Goal: Task Accomplishment & Management: Manage account settings

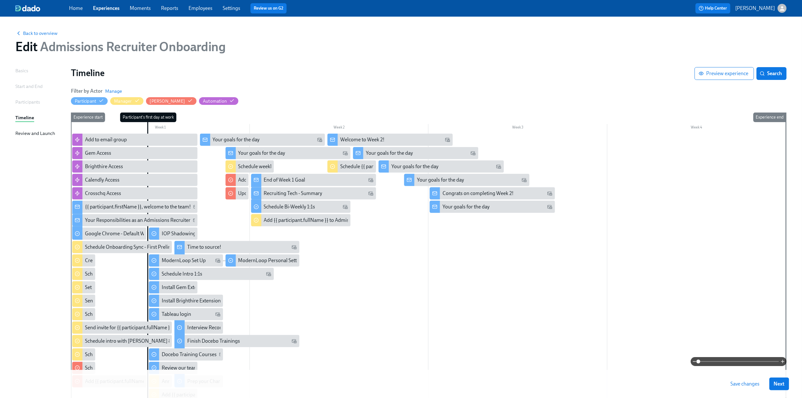
click at [753, 388] on button "Save changes" at bounding box center [746, 384] width 38 height 13
click at [88, 252] on div "Schedule Onboarding Sync - First Prelims" at bounding box center [122, 247] width 100 height 12
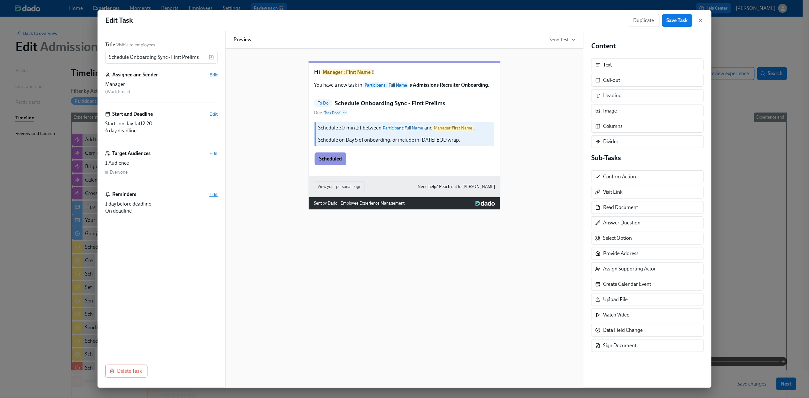
click at [212, 195] on span "Edit" at bounding box center [213, 194] width 8 height 6
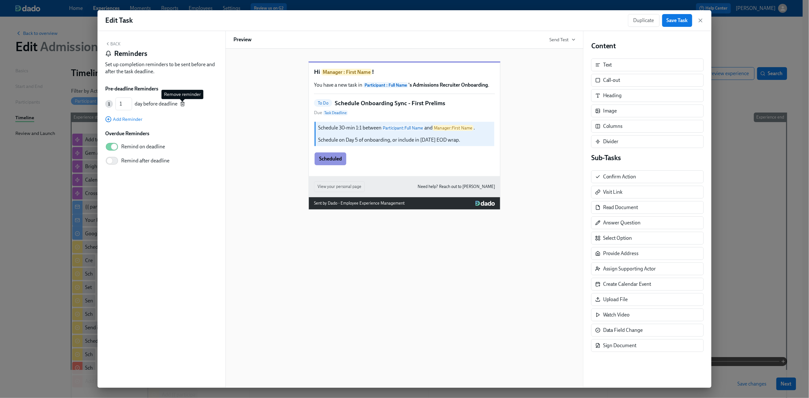
click at [181, 103] on icon "button" at bounding box center [182, 103] width 5 height 5
click at [118, 44] on button "Back" at bounding box center [112, 43] width 15 height 5
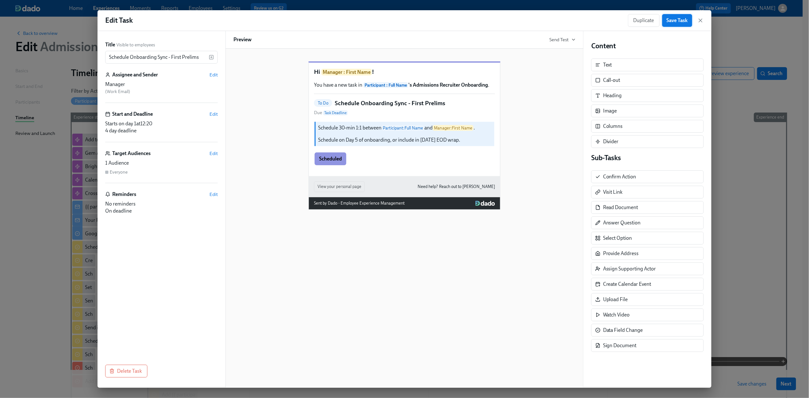
click at [680, 27] on button "Save Task" at bounding box center [677, 20] width 30 height 13
drag, startPoint x: 699, startPoint y: 19, endPoint x: 373, endPoint y: 159, distance: 354.5
click at [699, 19] on icon "button" at bounding box center [700, 20] width 6 height 6
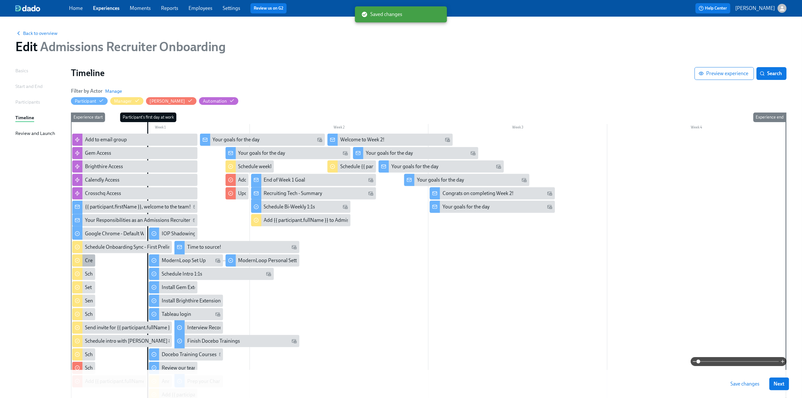
click at [87, 262] on div "Create Admissions Review w/ Manager meeting for {{ participant.fullName }}" at bounding box center [169, 260] width 168 height 7
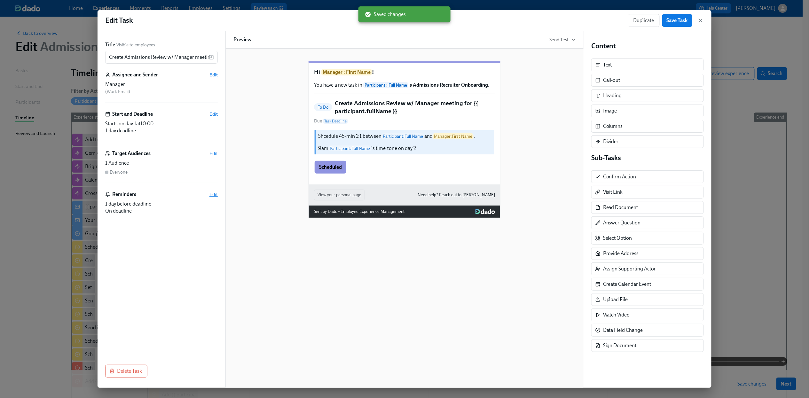
click at [215, 194] on span "Edit" at bounding box center [213, 194] width 8 height 6
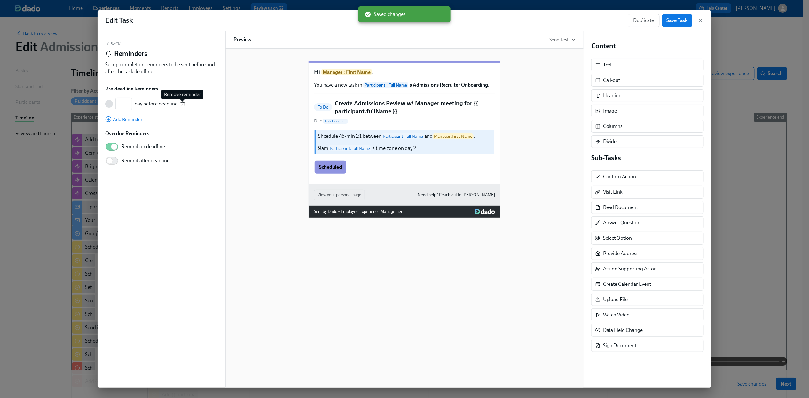
click at [184, 106] on icon "button" at bounding box center [182, 103] width 5 height 5
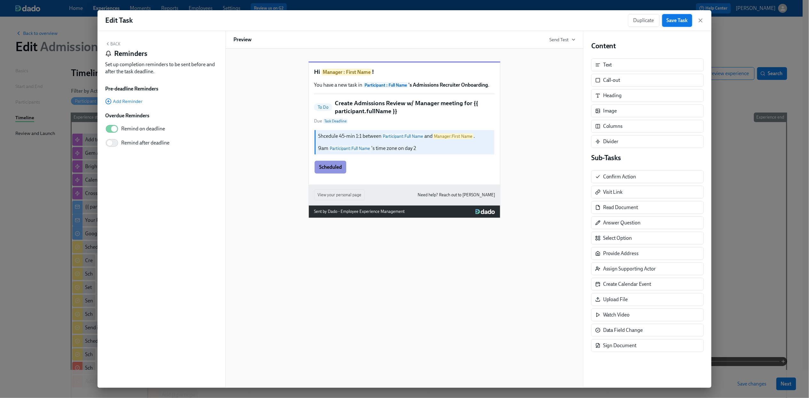
click at [678, 23] on span "Save Task" at bounding box center [677, 20] width 21 height 6
click at [699, 22] on icon "button" at bounding box center [700, 20] width 6 height 6
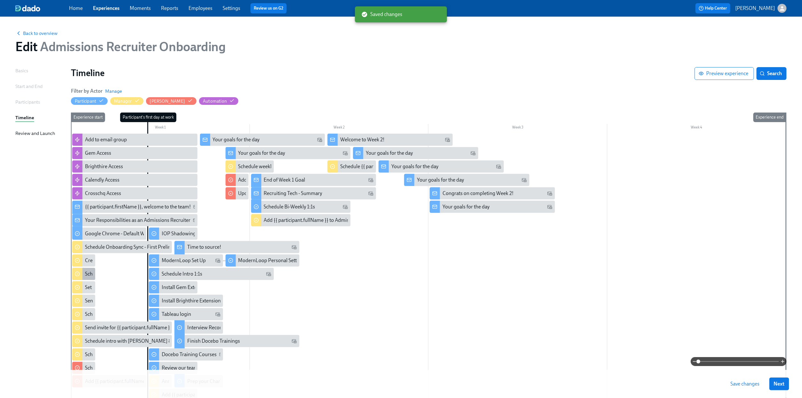
click at [85, 276] on div "Schedule intro with {{ participant.fullName }} and {{ manager.firstName }}" at bounding box center [165, 273] width 160 height 7
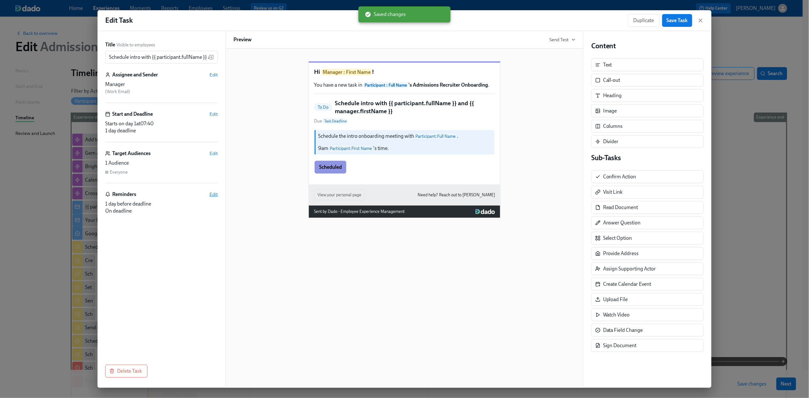
click at [212, 195] on span "Edit" at bounding box center [213, 194] width 8 height 6
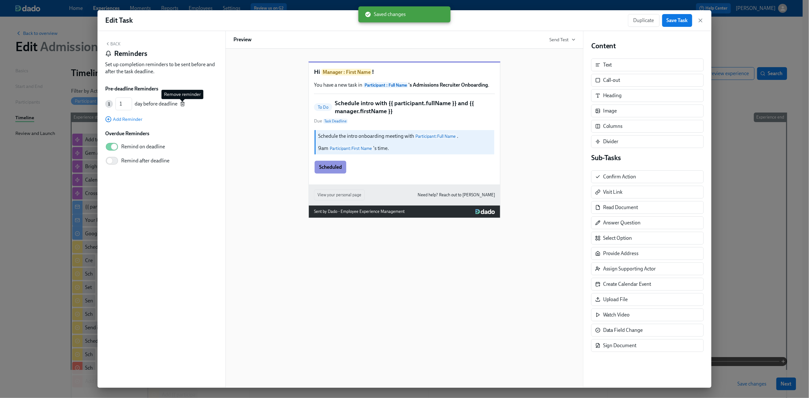
click at [182, 105] on line "button" at bounding box center [182, 104] width 0 height 1
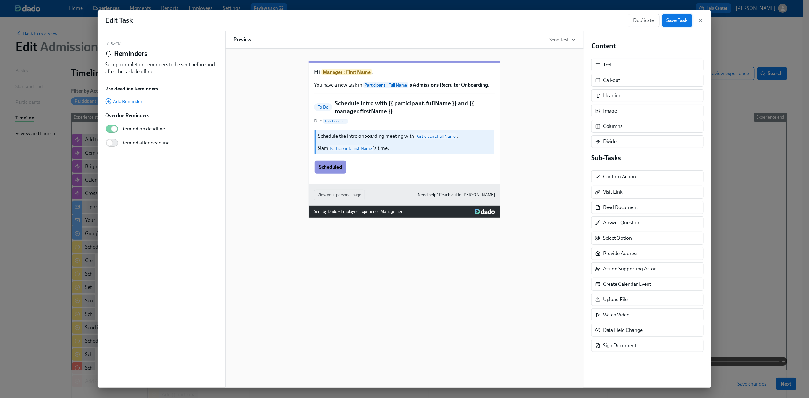
click at [673, 24] on button "Save Task" at bounding box center [677, 20] width 30 height 13
click at [700, 20] on icon "button" at bounding box center [700, 20] width 3 height 3
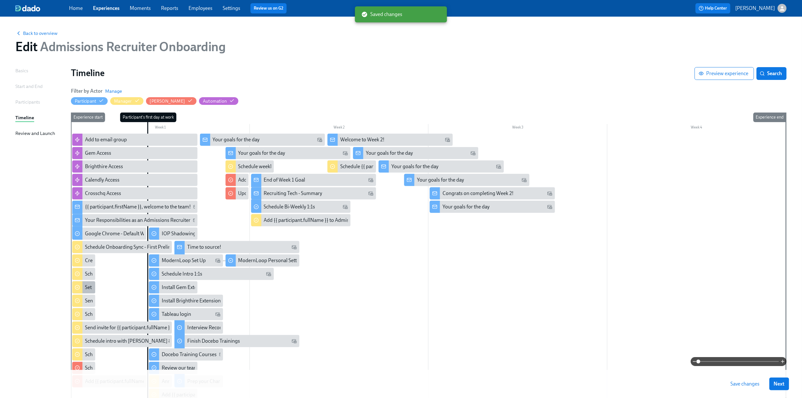
click at [88, 289] on div "Set up daily EOD wrap ups" at bounding box center [113, 287] width 57 height 7
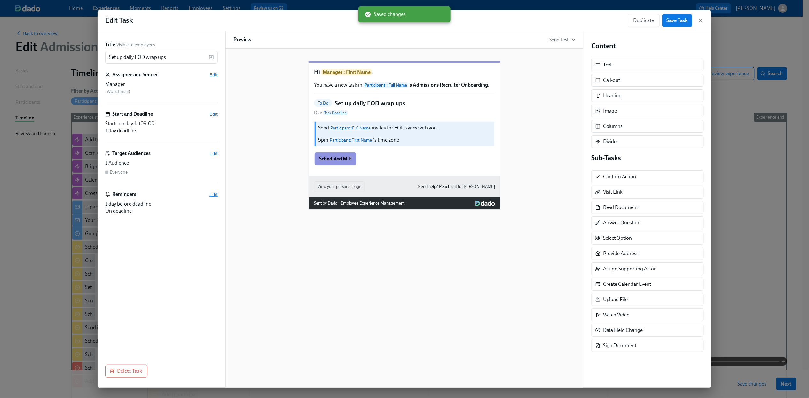
click at [215, 197] on span "Edit" at bounding box center [213, 194] width 8 height 6
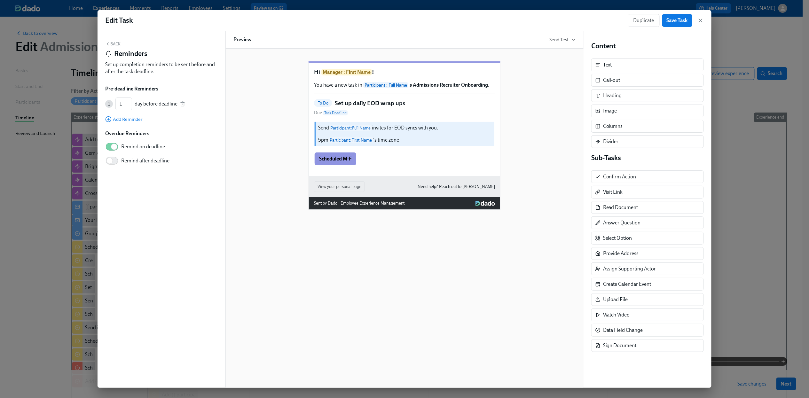
click at [186, 104] on div "1 1 ​ day before deadline" at bounding box center [161, 104] width 113 height 13
click at [183, 105] on icon "button" at bounding box center [182, 103] width 5 height 5
click at [672, 20] on span "Save Task" at bounding box center [677, 20] width 21 height 6
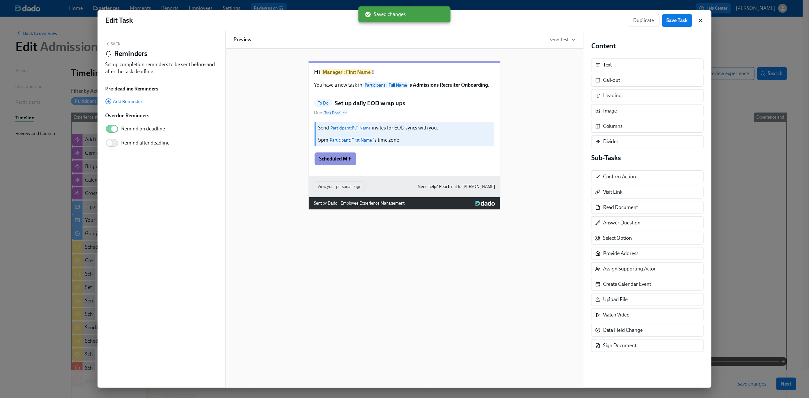
click at [701, 22] on icon "button" at bounding box center [700, 20] width 6 height 6
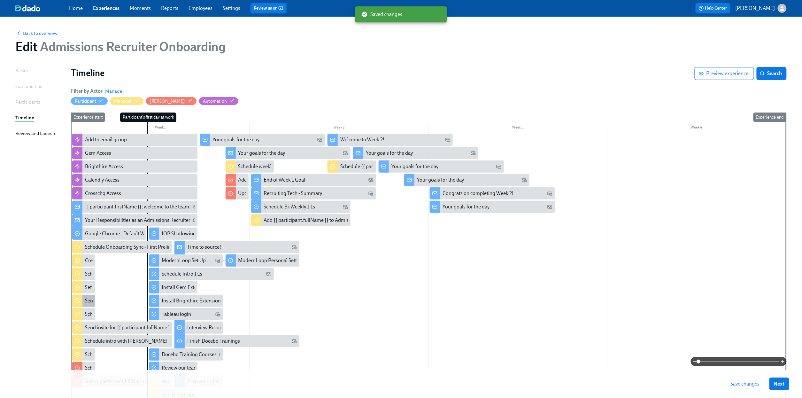
click at [88, 300] on div "Send intro email" at bounding box center [102, 300] width 35 height 7
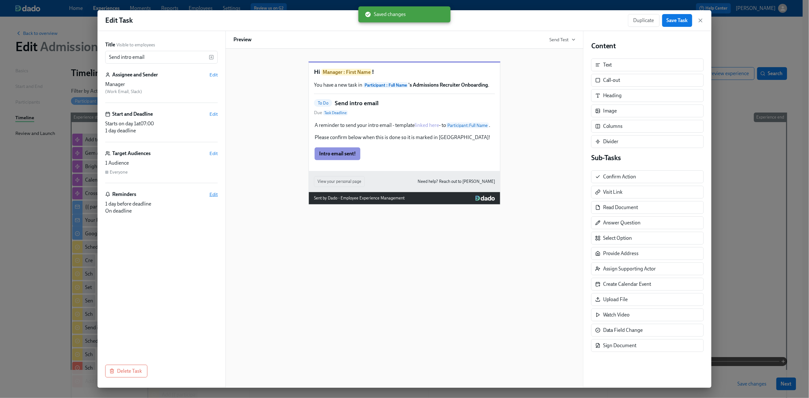
click at [215, 195] on span "Edit" at bounding box center [213, 194] width 8 height 6
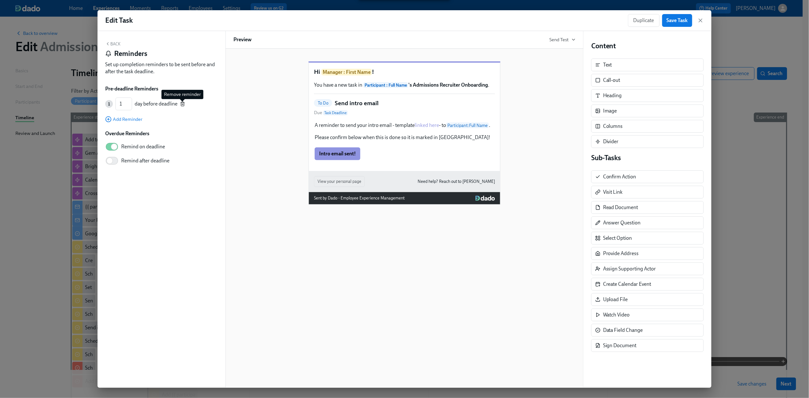
click at [182, 105] on icon "button" at bounding box center [182, 103] width 5 height 5
click at [680, 23] on span "Save Task" at bounding box center [677, 20] width 21 height 6
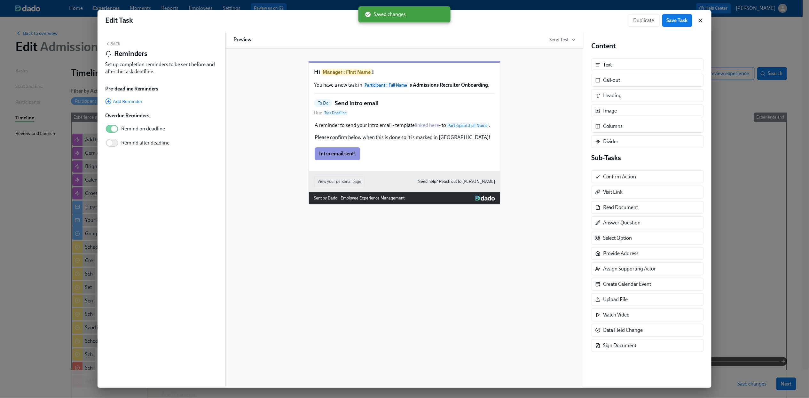
click at [701, 22] on icon "button" at bounding box center [700, 20] width 6 height 6
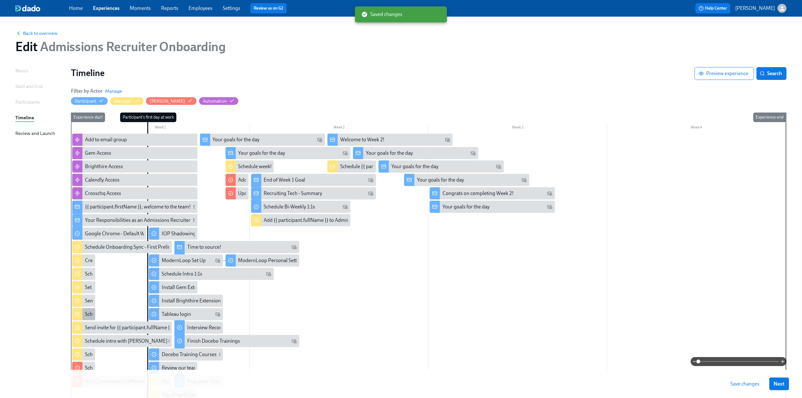
click at [85, 319] on div "Schedule Onboarding Buddy Intro for {{ participant.firstName }}" at bounding box center [83, 314] width 23 height 12
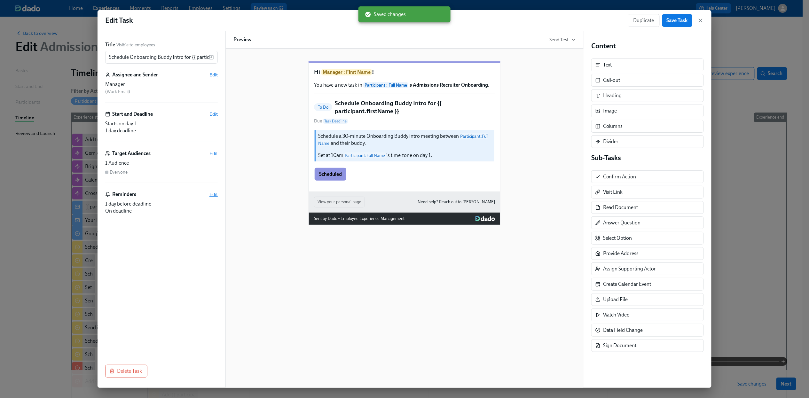
click at [215, 198] on span "Edit" at bounding box center [213, 194] width 8 height 6
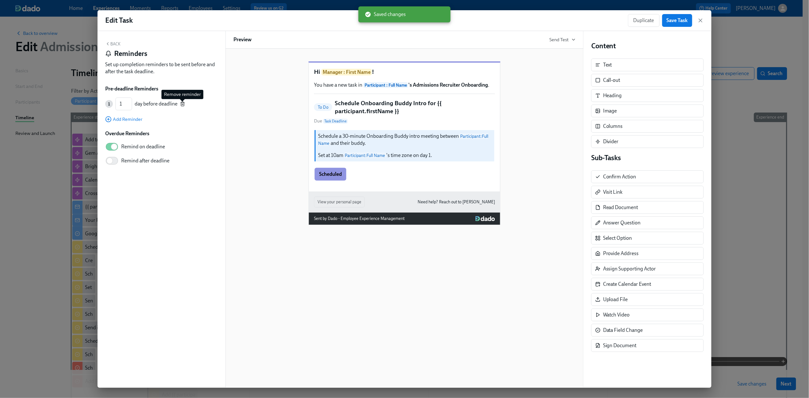
click at [184, 104] on icon "button" at bounding box center [182, 103] width 5 height 5
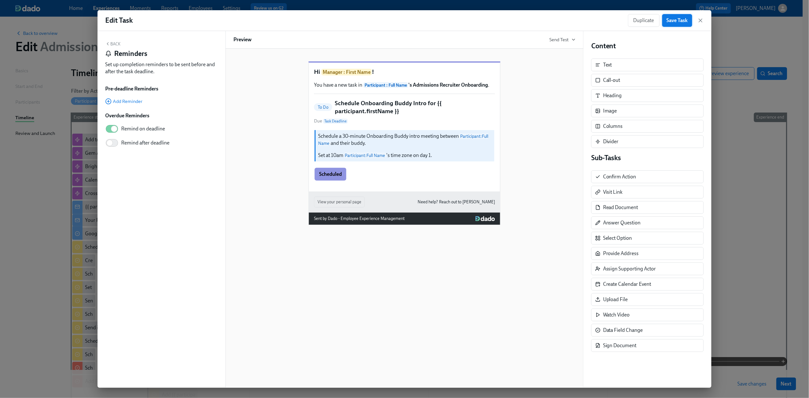
click at [676, 27] on button "Save Task" at bounding box center [677, 20] width 30 height 13
click at [700, 21] on icon "button" at bounding box center [700, 20] width 6 height 6
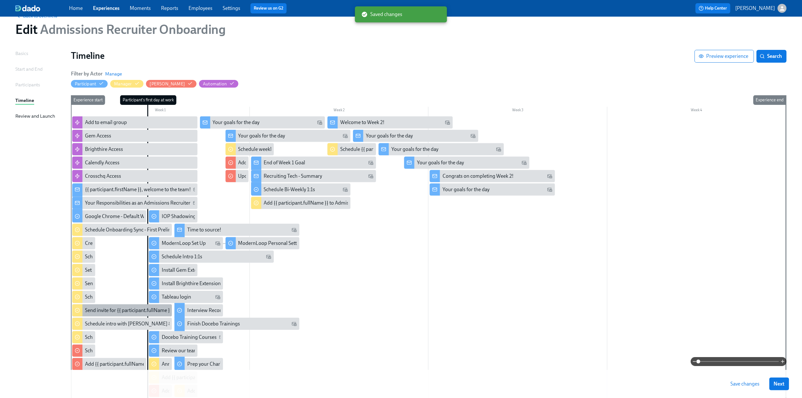
scroll to position [44, 0]
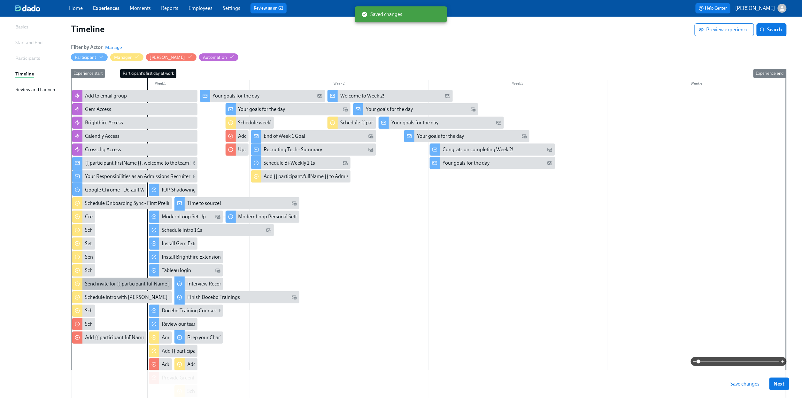
click at [88, 286] on div "Send invite for {{ participant.fullName }} & onboarding buddy sourcing tips mee…" at bounding box center [176, 283] width 182 height 7
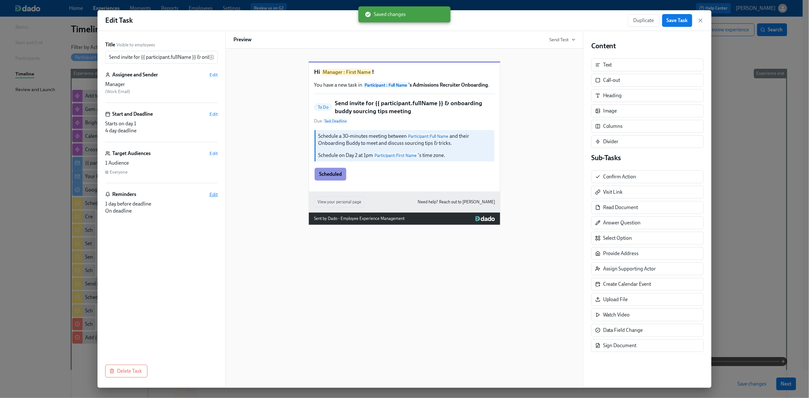
click at [212, 195] on span "Edit" at bounding box center [213, 194] width 8 height 6
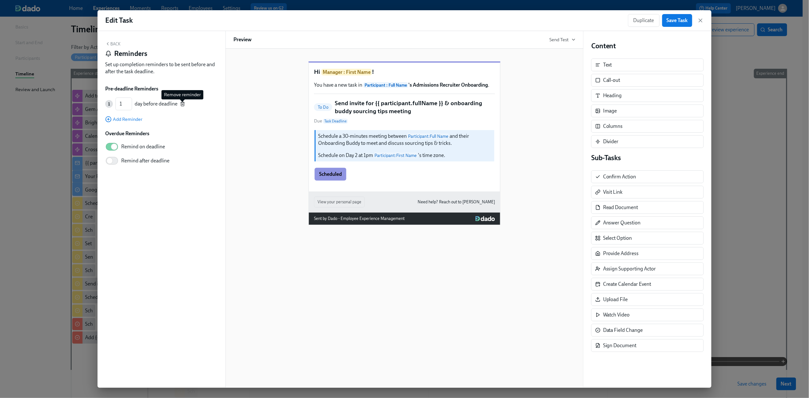
click at [183, 105] on icon "button" at bounding box center [182, 103] width 5 height 5
click at [680, 20] on span "Save Task" at bounding box center [677, 20] width 21 height 6
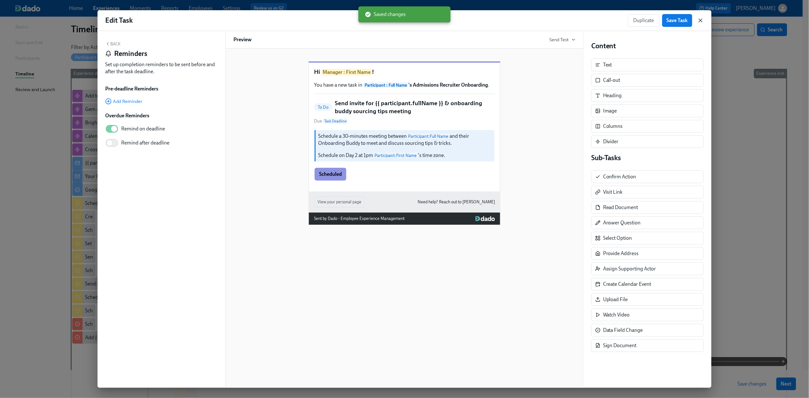
click at [700, 21] on icon "button" at bounding box center [700, 20] width 6 height 6
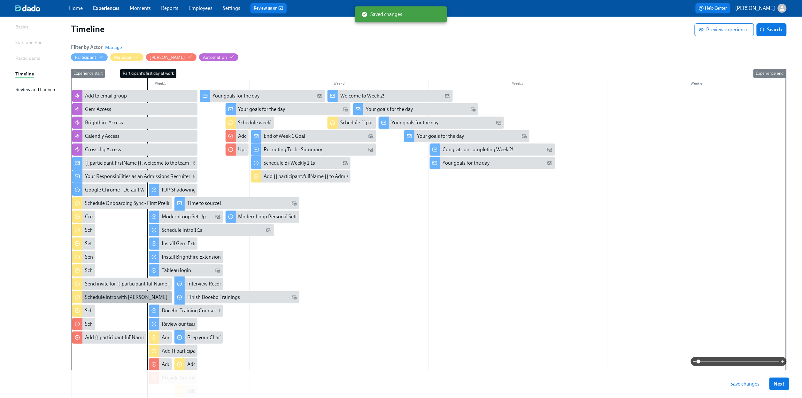
click at [130, 296] on div "Schedule intro with Alex Reyes & {{ participant.fullName }}" at bounding box center [156, 297] width 143 height 7
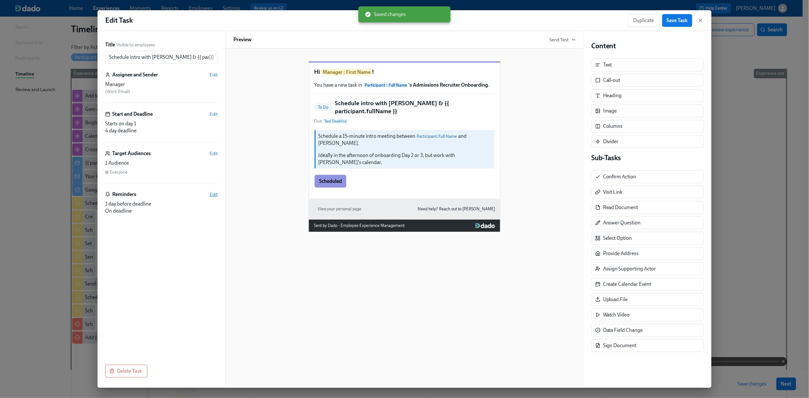
click at [213, 195] on span "Edit" at bounding box center [213, 194] width 8 height 6
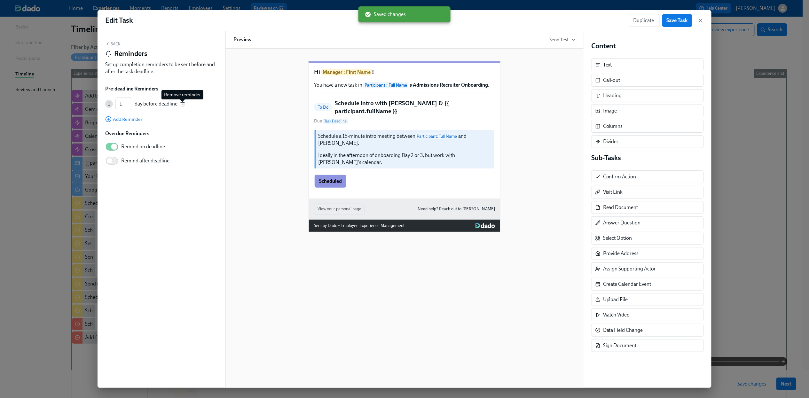
click at [181, 105] on icon "button" at bounding box center [182, 103] width 5 height 5
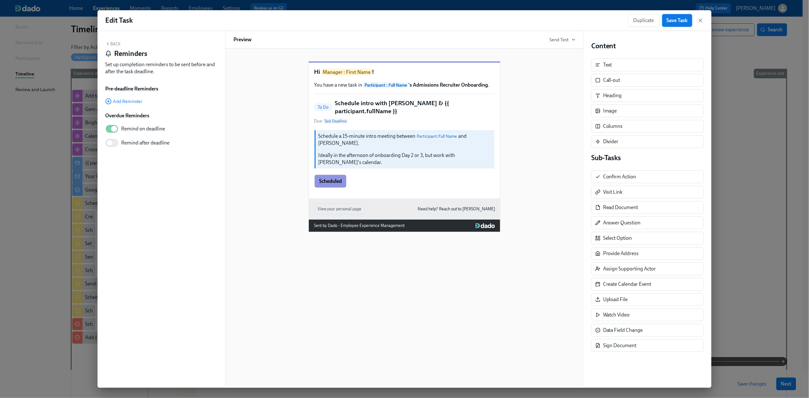
click at [669, 16] on button "Save Task" at bounding box center [677, 20] width 30 height 13
click at [700, 22] on icon "button" at bounding box center [700, 20] width 6 height 6
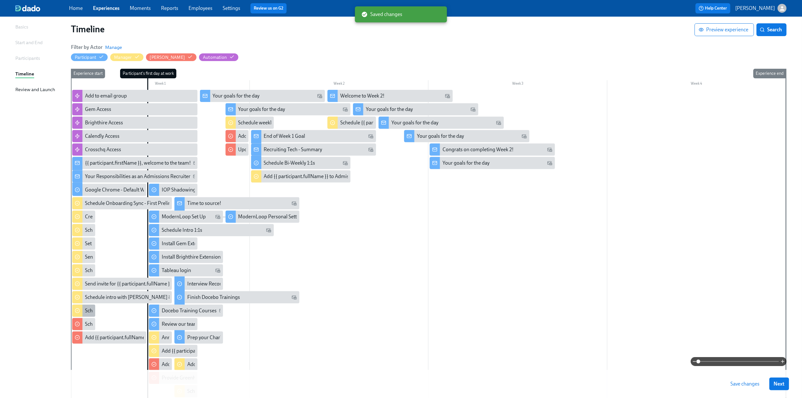
click at [86, 309] on div "Schedule ML/Calendly Review with {{ participant.fullName }}" at bounding box center [151, 310] width 132 height 7
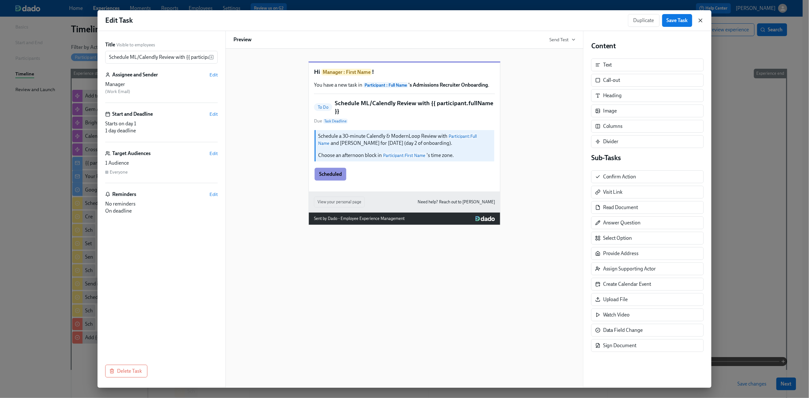
click at [701, 21] on icon "button" at bounding box center [700, 20] width 6 height 6
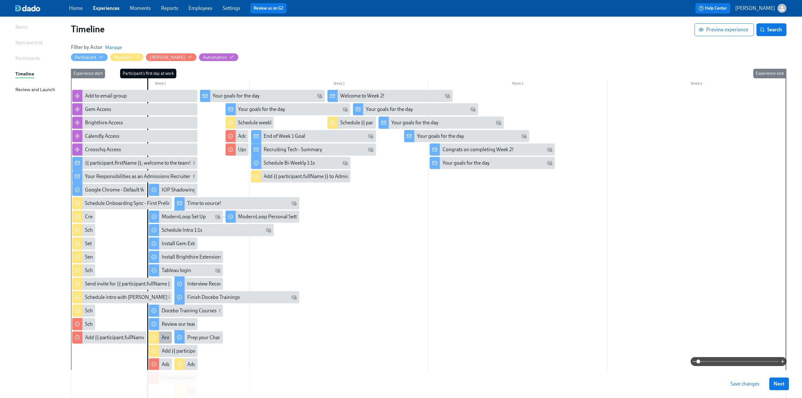
click at [164, 339] on div "Announce new hire in [GEOGRAPHIC_DATA]" at bounding box center [211, 337] width 98 height 7
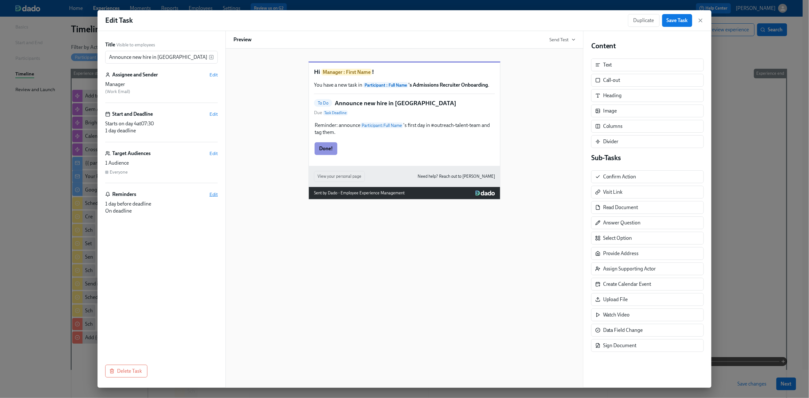
click at [215, 194] on span "Edit" at bounding box center [213, 194] width 8 height 6
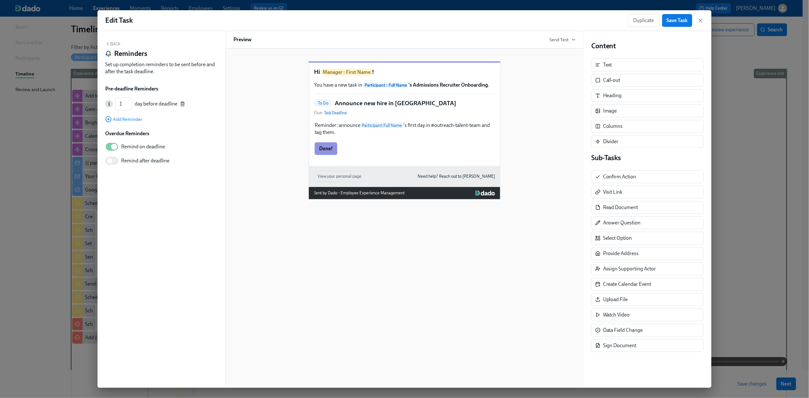
click at [184, 104] on icon "button" at bounding box center [182, 103] width 5 height 5
click at [667, 20] on span "Save Task" at bounding box center [677, 20] width 21 height 6
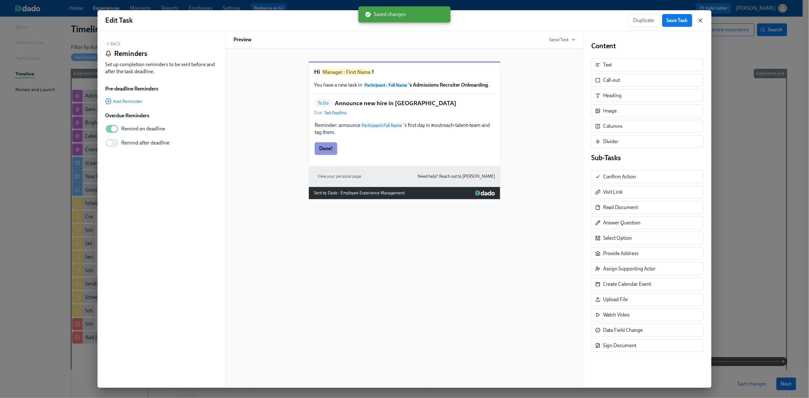
click at [699, 20] on icon "button" at bounding box center [700, 20] width 6 height 6
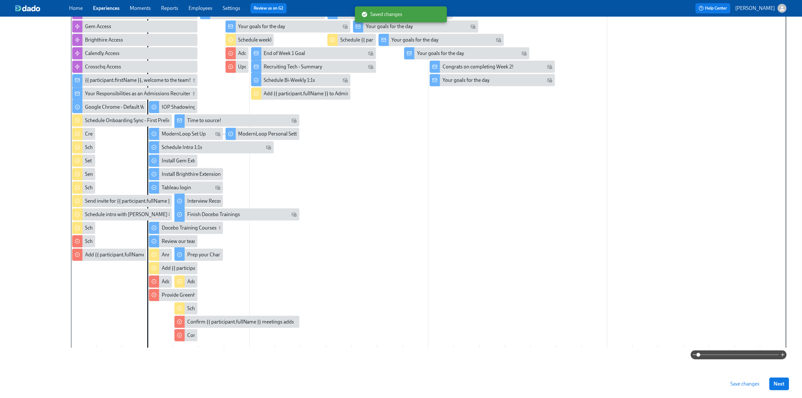
scroll to position [132, 0]
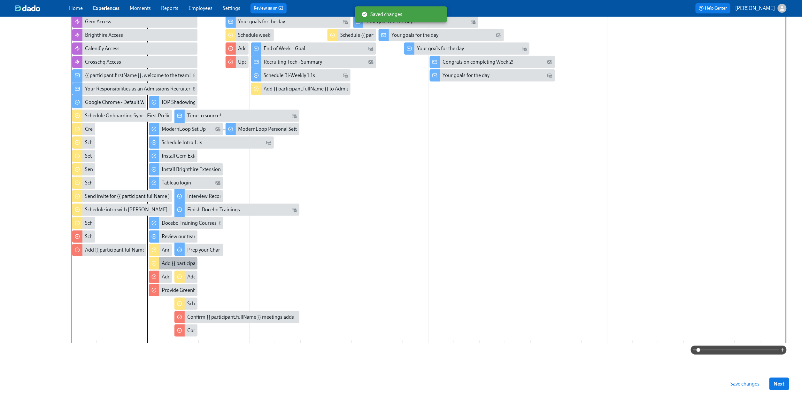
click at [172, 268] on div "Add {{ participant.fullName }} to Weekly Team Meeting" at bounding box center [173, 263] width 49 height 12
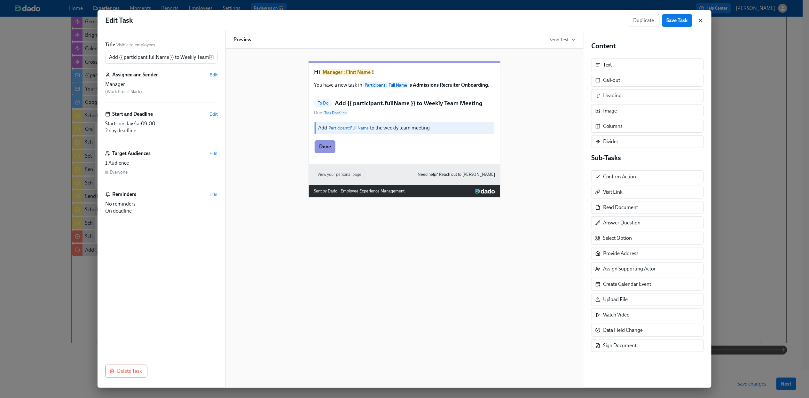
click at [699, 19] on icon "button" at bounding box center [700, 20] width 3 height 3
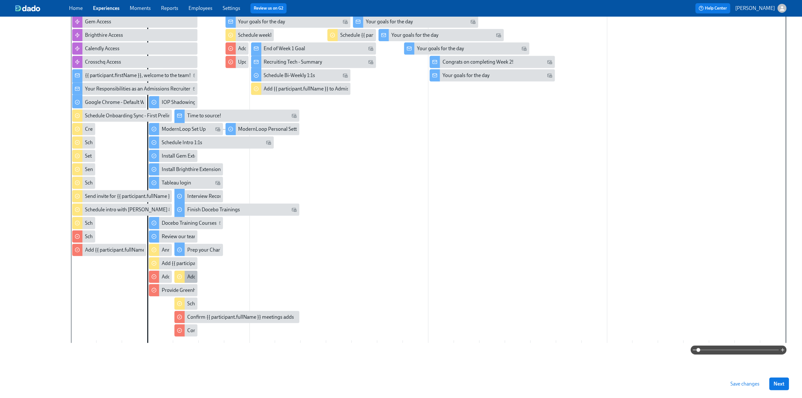
click at [181, 275] on icon at bounding box center [179, 276] width 5 height 5
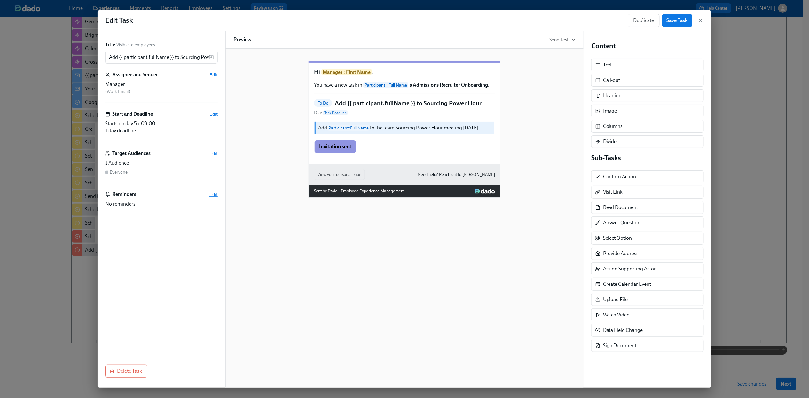
click at [211, 195] on span "Edit" at bounding box center [213, 194] width 8 height 6
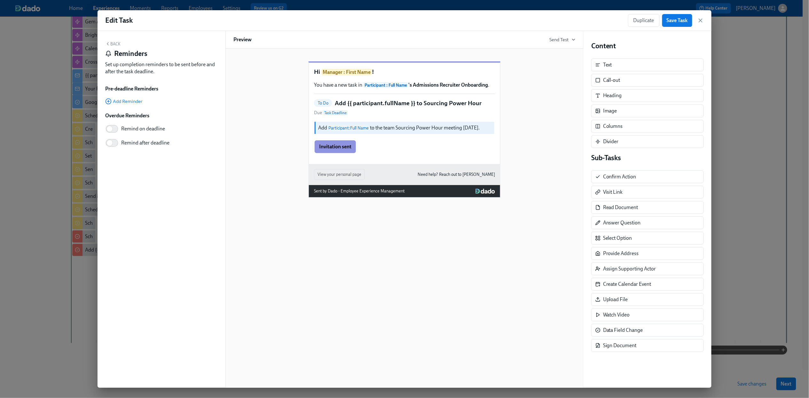
click at [139, 129] on span "Remind on deadline" at bounding box center [143, 128] width 44 height 7
click at [131, 129] on input "Remind on deadline" at bounding box center [110, 129] width 42 height 14
checkbox input "true"
click at [667, 19] on span "Save Task" at bounding box center [677, 20] width 21 height 6
click at [704, 21] on div "Edit Task Duplicate Save Task" at bounding box center [405, 20] width 614 height 21
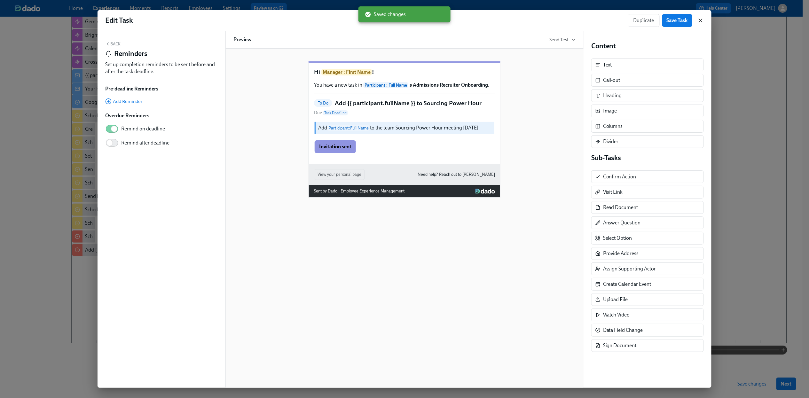
drag, startPoint x: 698, startPoint y: 21, endPoint x: 596, endPoint y: 77, distance: 116.6
click at [698, 21] on icon "button" at bounding box center [700, 20] width 6 height 6
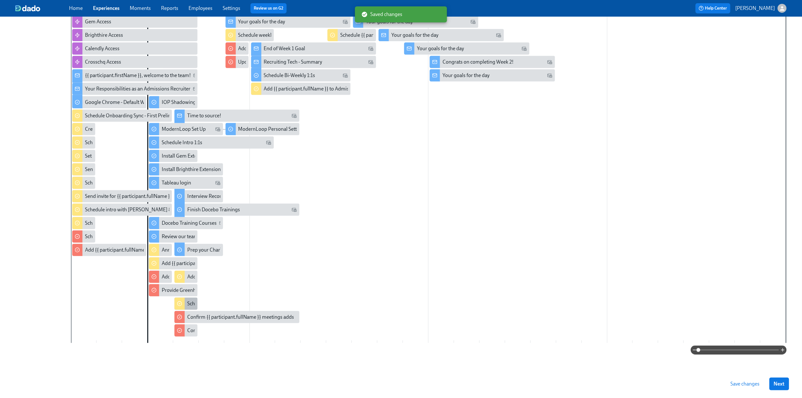
click at [188, 304] on div "Schedule intro with Sloan and {{ participant.fullName }}" at bounding box center [261, 303] width 148 height 7
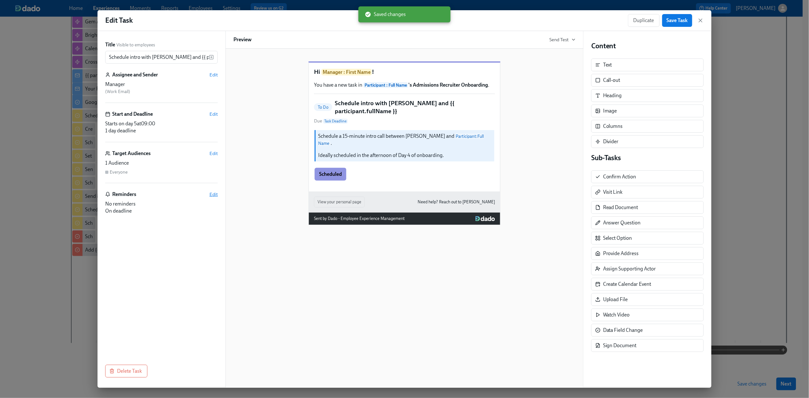
click at [214, 195] on span "Edit" at bounding box center [213, 194] width 8 height 6
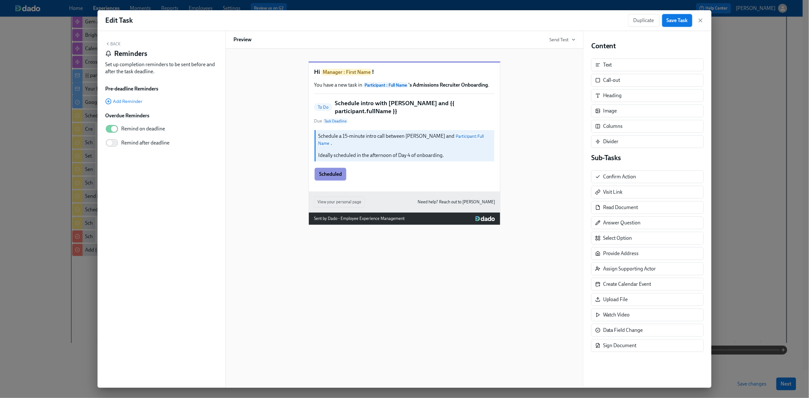
click at [671, 20] on span "Save Task" at bounding box center [677, 20] width 21 height 6
click at [700, 21] on icon "button" at bounding box center [700, 20] width 6 height 6
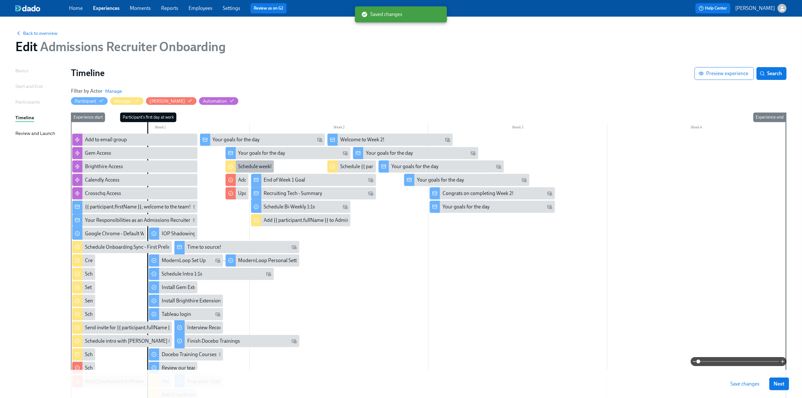
click at [256, 170] on div "Schedule weekly 1:1s with {{ participant.fullName }}" at bounding box center [293, 166] width 111 height 7
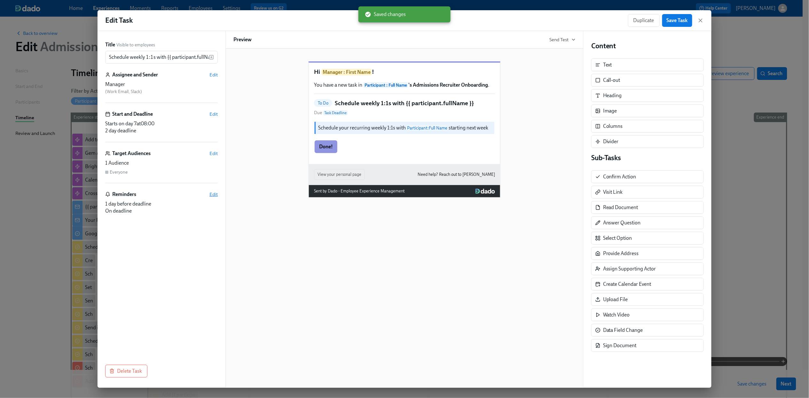
click at [215, 195] on span "Edit" at bounding box center [213, 194] width 8 height 6
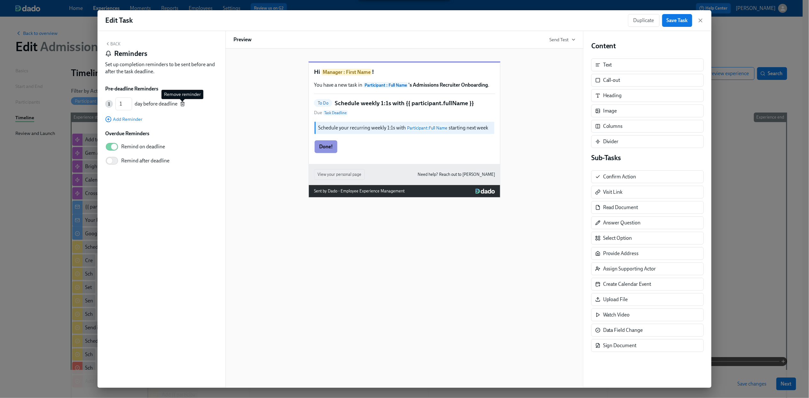
click at [181, 104] on icon "button" at bounding box center [182, 103] width 5 height 5
click at [677, 20] on span "Save Task" at bounding box center [677, 20] width 21 height 6
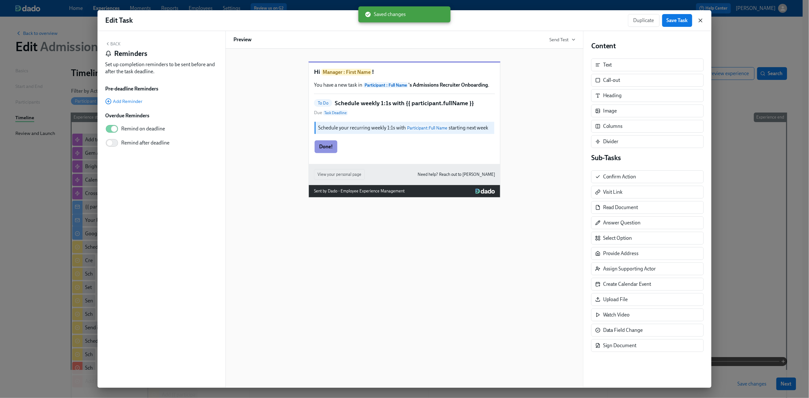
click at [702, 21] on icon "button" at bounding box center [700, 20] width 6 height 6
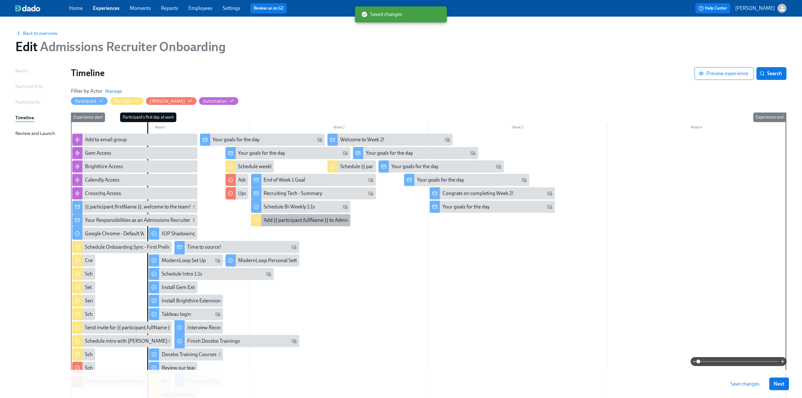
click at [275, 215] on div "Add {{ participant.fullName }} to Admissions Standup (Shadow)" at bounding box center [301, 220] width 100 height 12
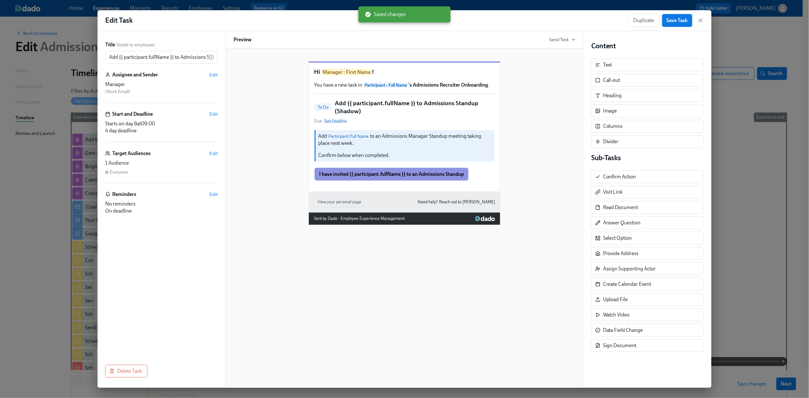
click at [678, 17] on span "Save Task" at bounding box center [677, 20] width 21 height 6
click at [701, 22] on icon "button" at bounding box center [700, 20] width 6 height 6
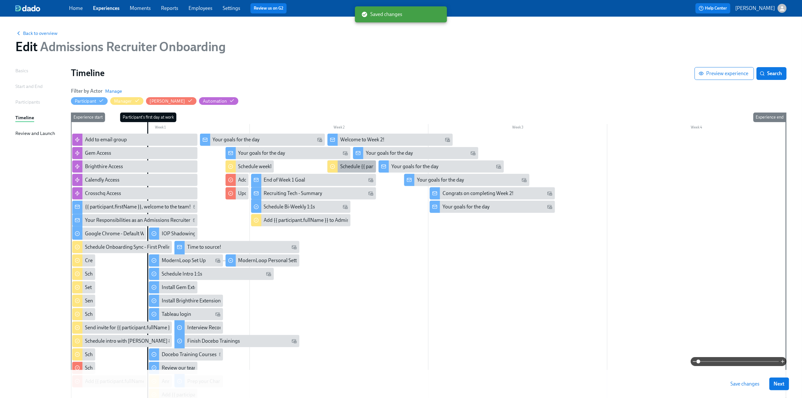
click at [366, 163] on div "Schedule {{ participant.firstName }}'s intro with Mackenzie" at bounding box center [412, 166] width 144 height 7
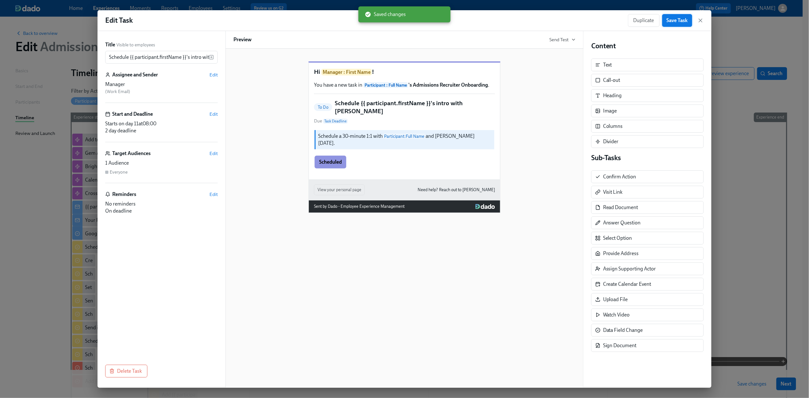
click at [670, 23] on span "Save Task" at bounding box center [677, 20] width 21 height 6
click at [702, 21] on icon "button" at bounding box center [700, 20] width 6 height 6
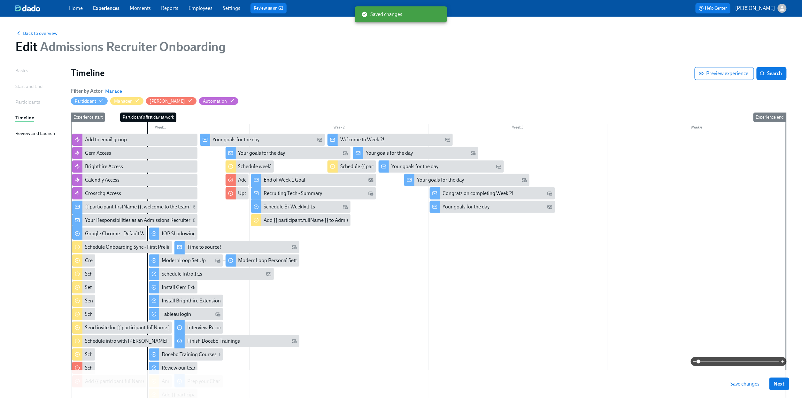
click at [747, 378] on button "Save changes" at bounding box center [746, 384] width 38 height 13
click at [785, 387] on span "Next" at bounding box center [779, 384] width 11 height 6
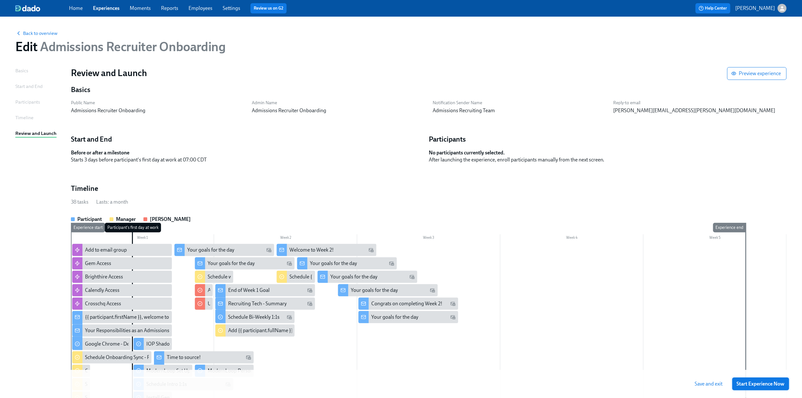
click at [770, 382] on span "Start Experience Now" at bounding box center [761, 384] width 48 height 6
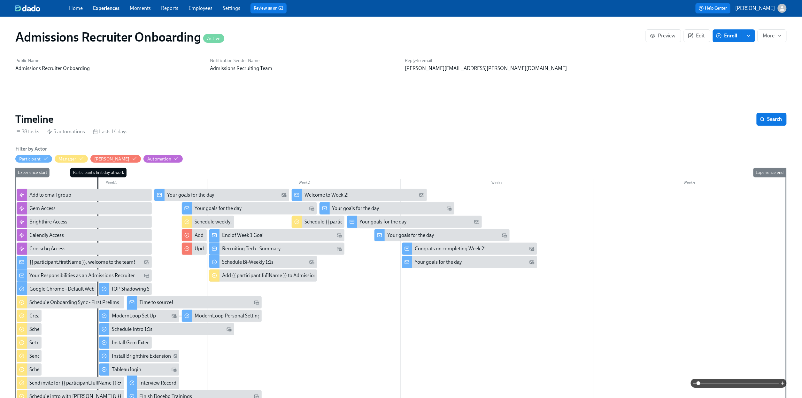
click at [721, 35] on circle "button" at bounding box center [719, 36] width 5 height 5
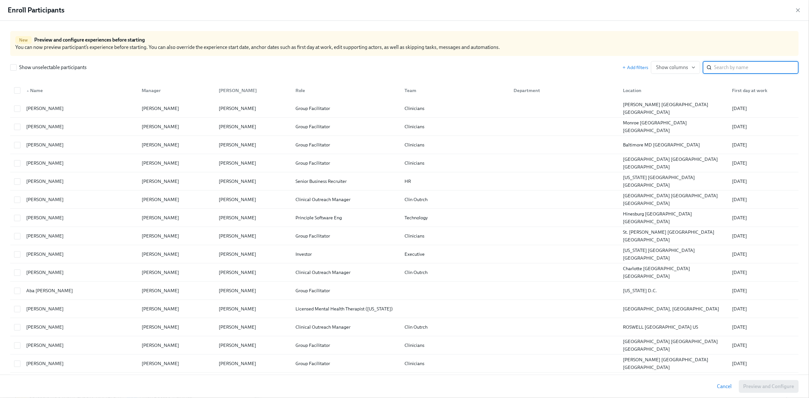
click at [730, 69] on input "search" at bounding box center [756, 67] width 84 height 13
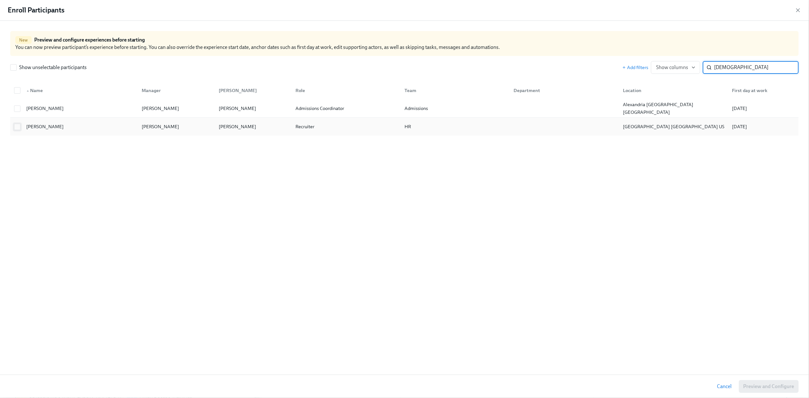
type input "isaiah"
click at [17, 128] on input "checkbox" at bounding box center [17, 127] width 6 height 6
checkbox input "true"
click at [763, 388] on span "Preview and Configure (1)" at bounding box center [765, 386] width 58 height 6
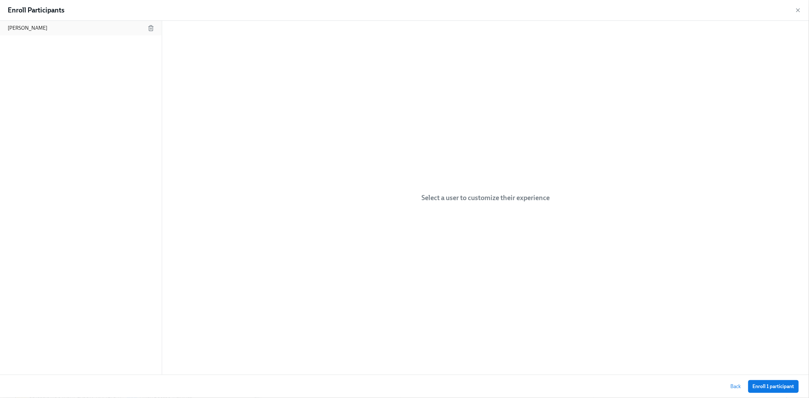
click at [31, 21] on div "Isaiah Schaetzle" at bounding box center [81, 28] width 162 height 15
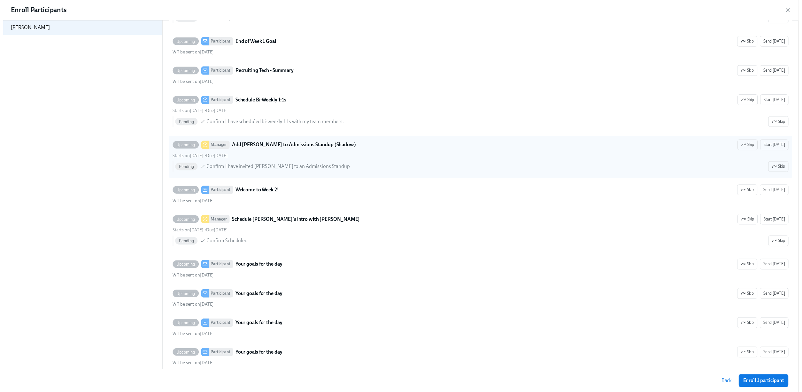
scroll to position [2452, 0]
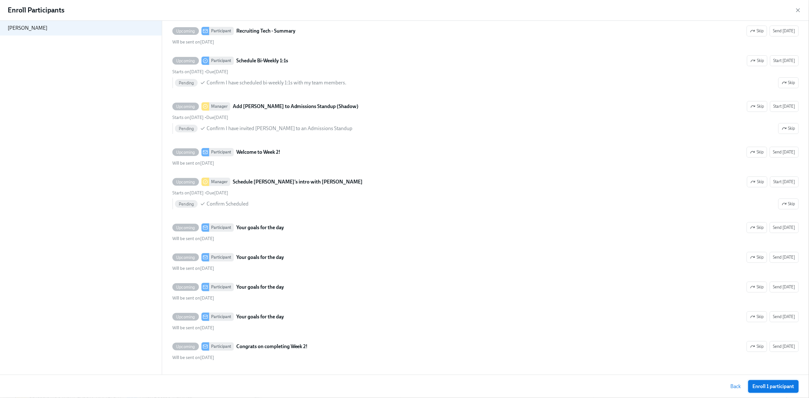
click at [779, 383] on span "Enroll 1 participant" at bounding box center [774, 386] width 42 height 6
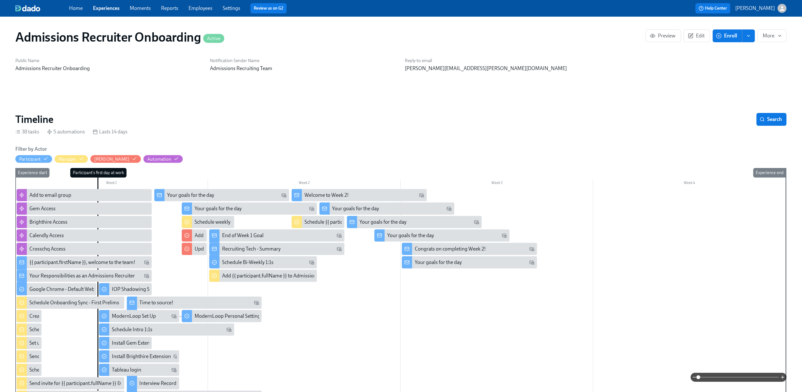
click at [101, 9] on link "Experiences" at bounding box center [106, 8] width 27 height 6
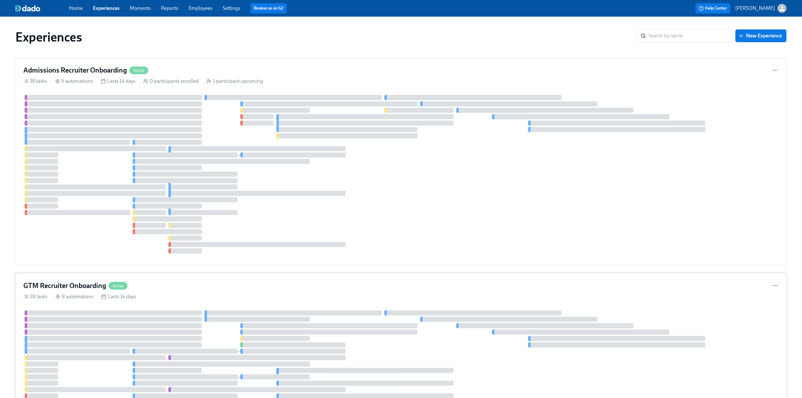
click at [175, 287] on div "GTM Recruiter Onboarding Active" at bounding box center [401, 286] width 756 height 10
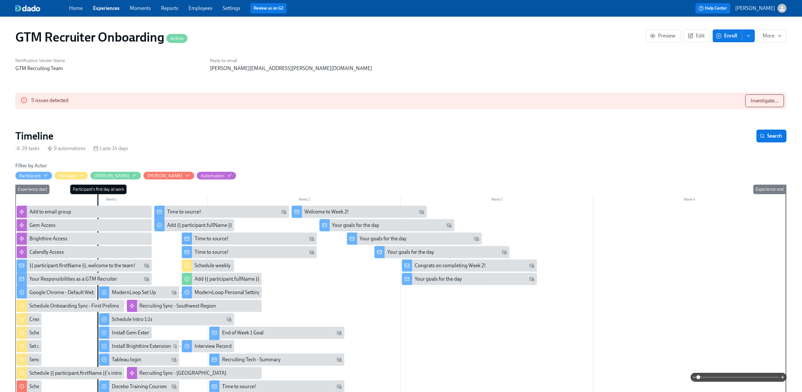
scroll to position [0, 301]
click at [766, 105] on button "Investigate..." at bounding box center [765, 100] width 39 height 13
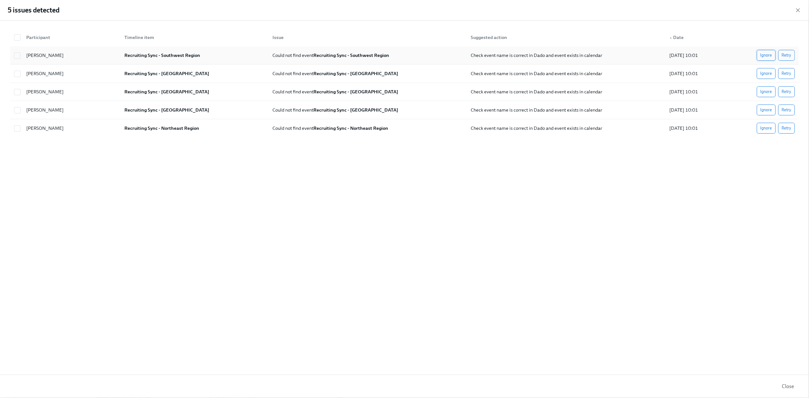
click at [762, 58] on span "Ignore" at bounding box center [766, 55] width 12 height 6
click at [761, 90] on span "Ignore" at bounding box center [766, 92] width 12 height 6
click at [763, 112] on span "Ignore" at bounding box center [766, 110] width 12 height 6
click at [763, 129] on span "Ignore" at bounding box center [766, 128] width 12 height 6
click at [796, 9] on icon "button" at bounding box center [798, 10] width 6 height 6
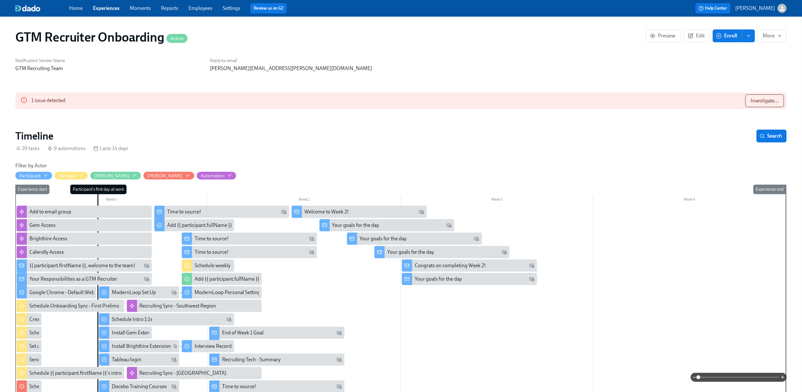
scroll to position [0, 301]
click at [752, 100] on span "Investigate..." at bounding box center [765, 101] width 28 height 6
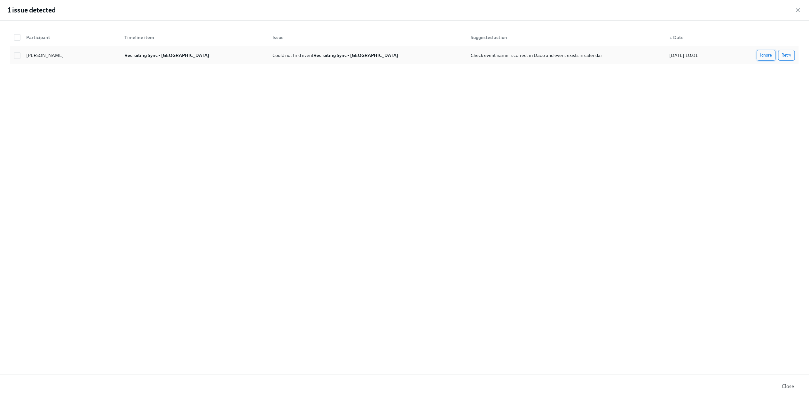
click at [763, 58] on span "Ignore" at bounding box center [766, 55] width 12 height 6
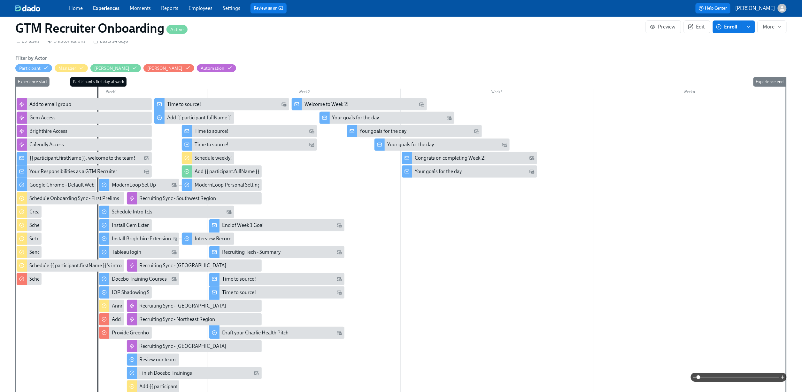
scroll to position [91, 0]
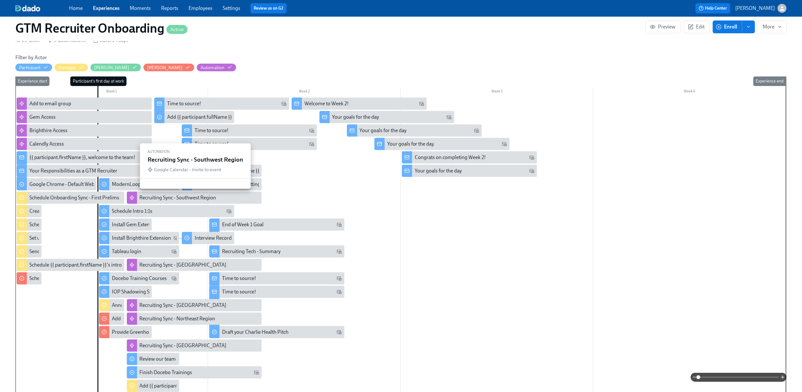
click at [191, 195] on div "Recruiting Sync - Southwest Region" at bounding box center [178, 197] width 77 height 7
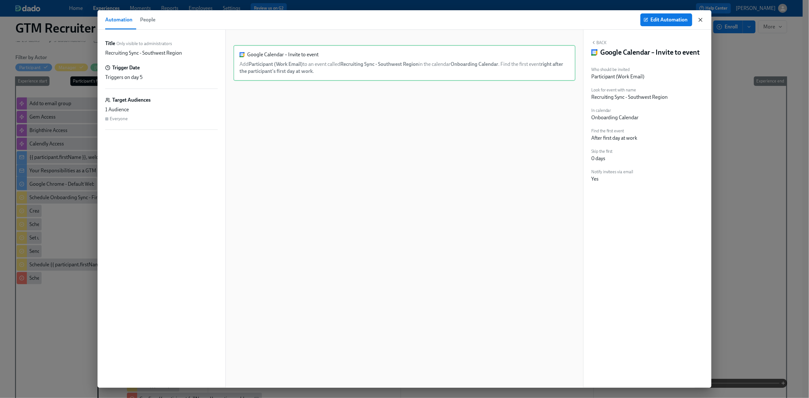
click at [700, 17] on icon "button" at bounding box center [700, 20] width 6 height 6
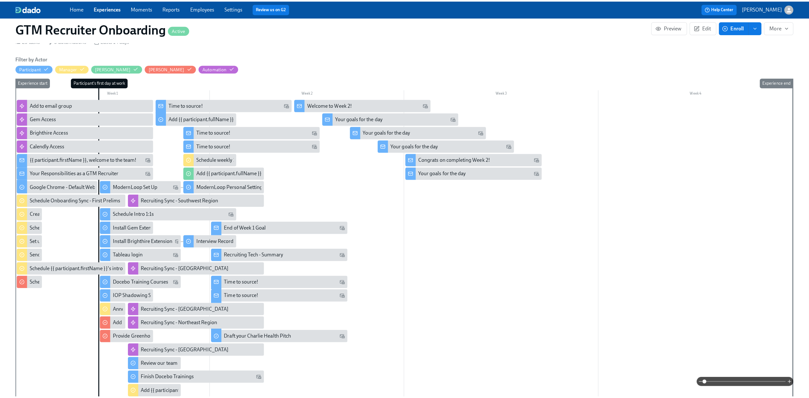
scroll to position [0, 328]
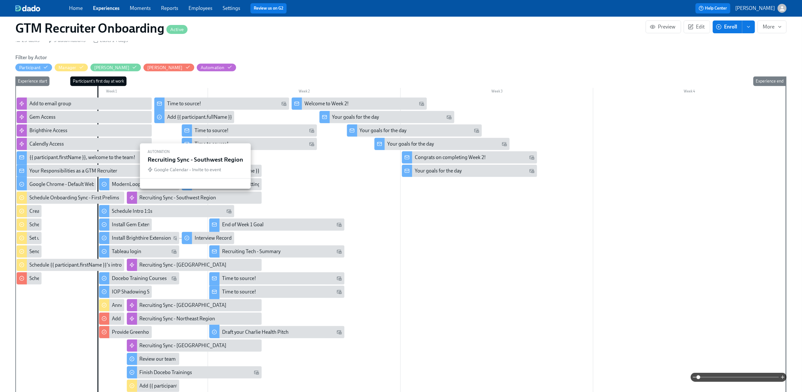
click at [182, 198] on div "Recruiting Sync - Southwest Region" at bounding box center [178, 197] width 77 height 7
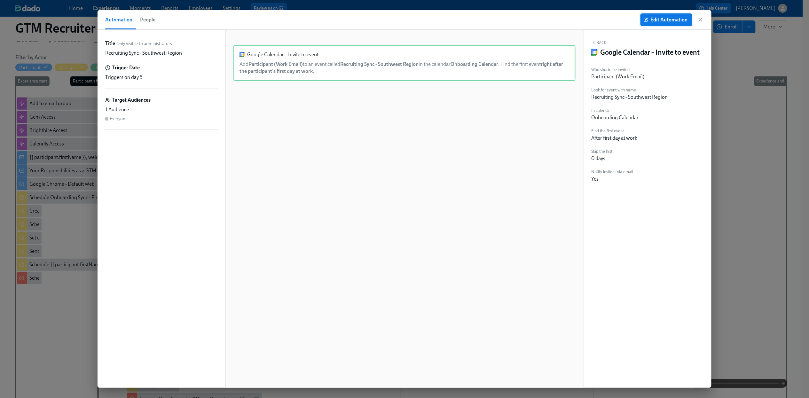
click at [671, 23] on span "Edit Automation" at bounding box center [666, 20] width 43 height 6
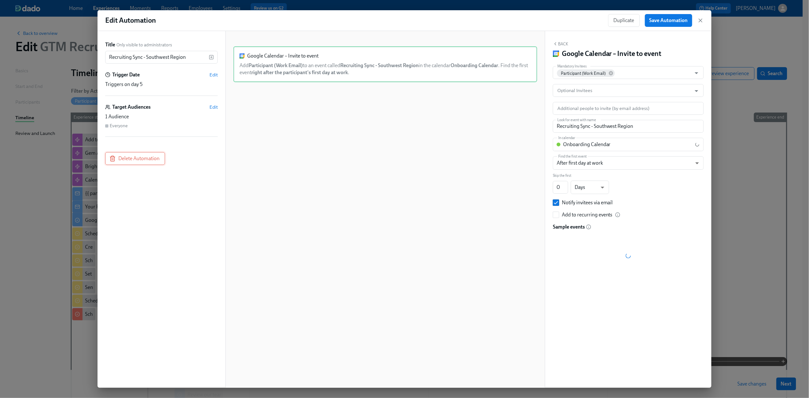
click at [138, 161] on span "Delete Automation" at bounding box center [135, 158] width 49 height 6
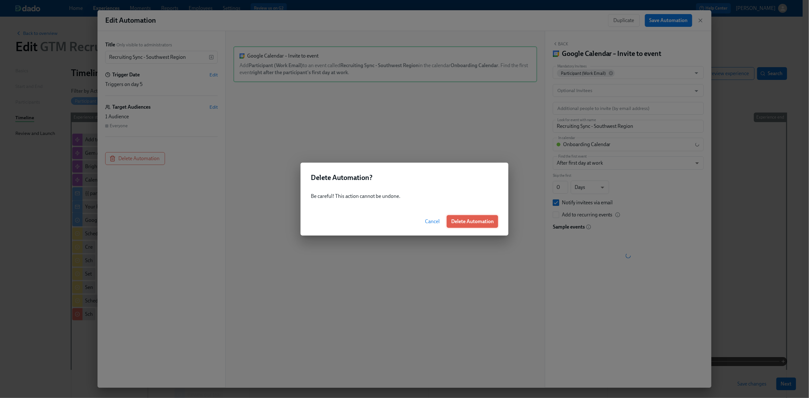
click at [485, 221] on span "Delete Automation" at bounding box center [472, 221] width 43 height 6
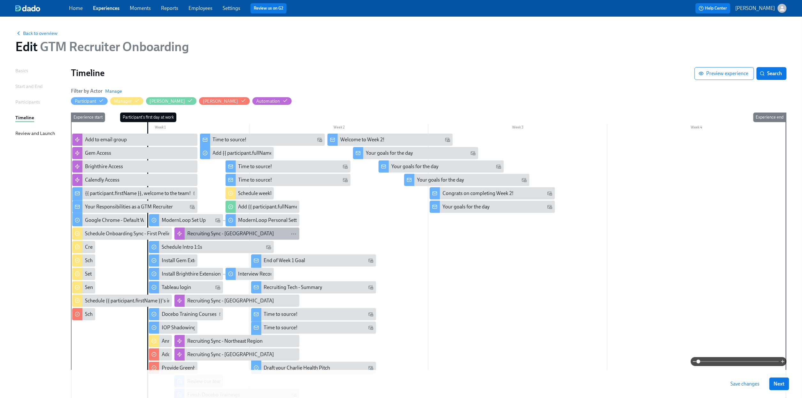
click at [208, 237] on div "Recruiting Sync - [GEOGRAPHIC_DATA]" at bounding box center [230, 233] width 87 height 7
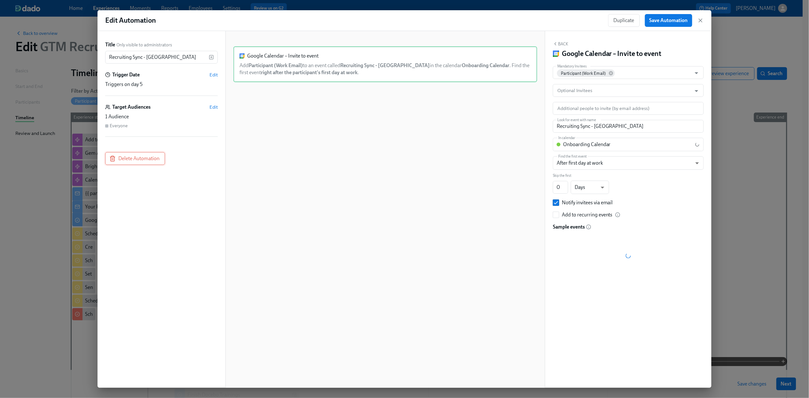
click at [121, 159] on span "Delete Automation" at bounding box center [135, 158] width 49 height 6
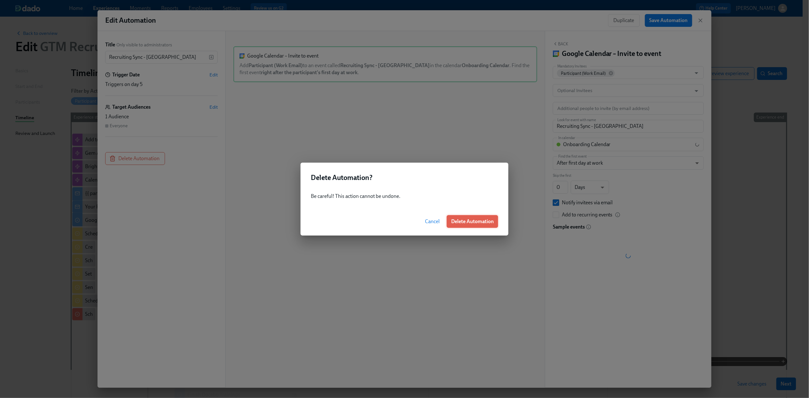
click at [457, 224] on span "Delete Automation" at bounding box center [472, 221] width 43 height 6
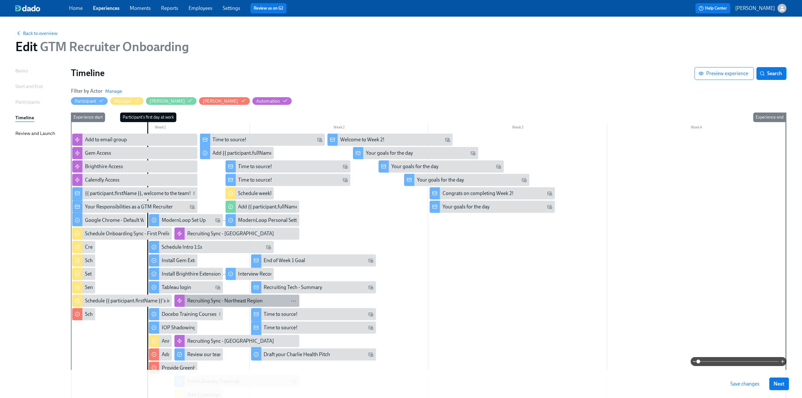
click at [193, 302] on div "Recruiting Sync - Northeast Region" at bounding box center [225, 300] width 76 height 7
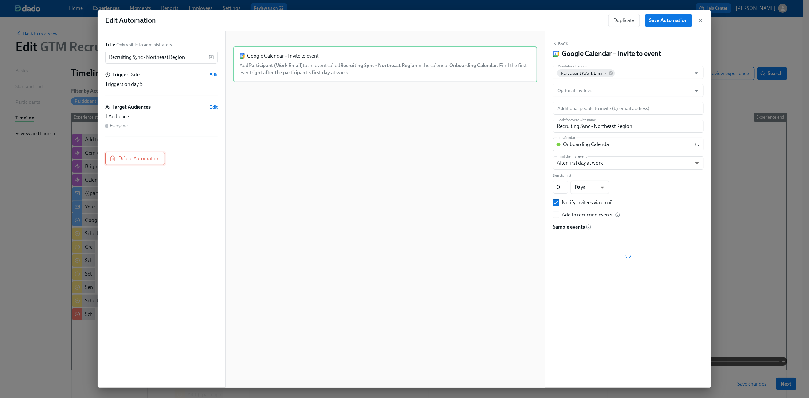
click at [142, 158] on span "Delete Automation" at bounding box center [135, 158] width 49 height 6
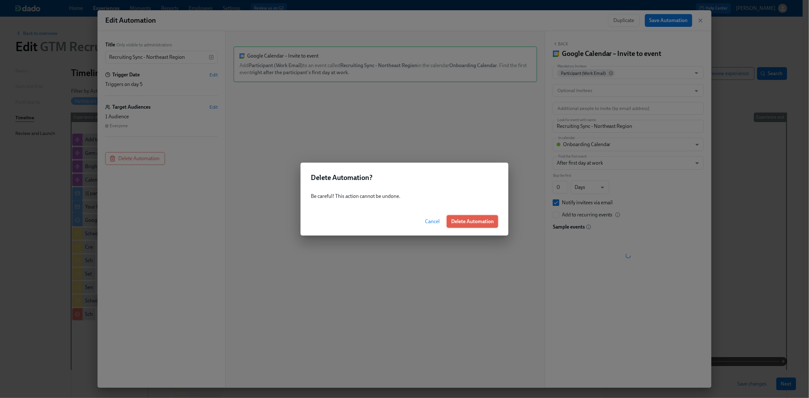
click at [462, 221] on span "Delete Automation" at bounding box center [472, 221] width 43 height 6
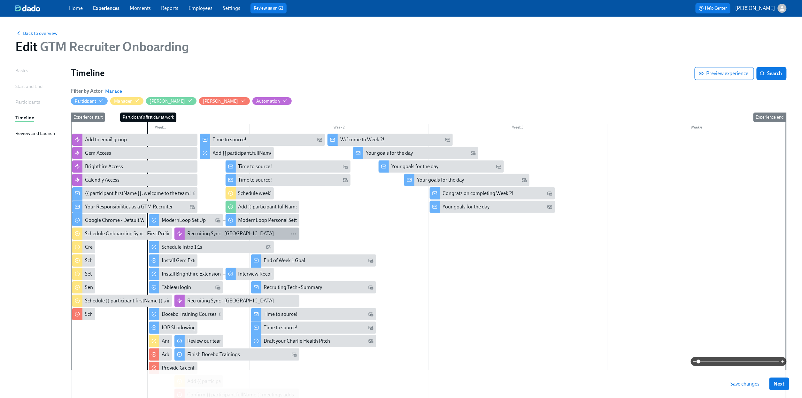
click at [222, 235] on div "Recruiting Sync - [GEOGRAPHIC_DATA]" at bounding box center [230, 233] width 87 height 7
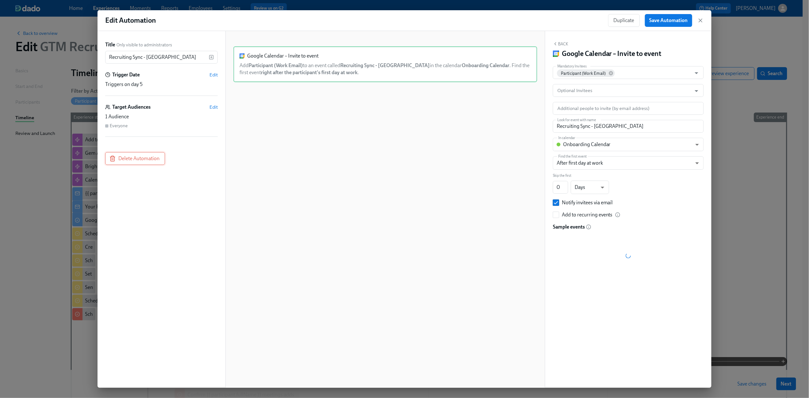
click at [136, 163] on button "Delete Automation" at bounding box center [135, 158] width 60 height 13
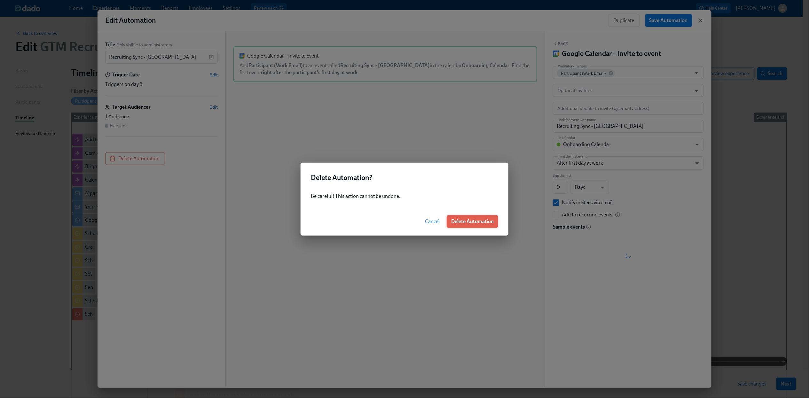
click at [456, 225] on button "Delete Automation" at bounding box center [472, 221] width 51 height 13
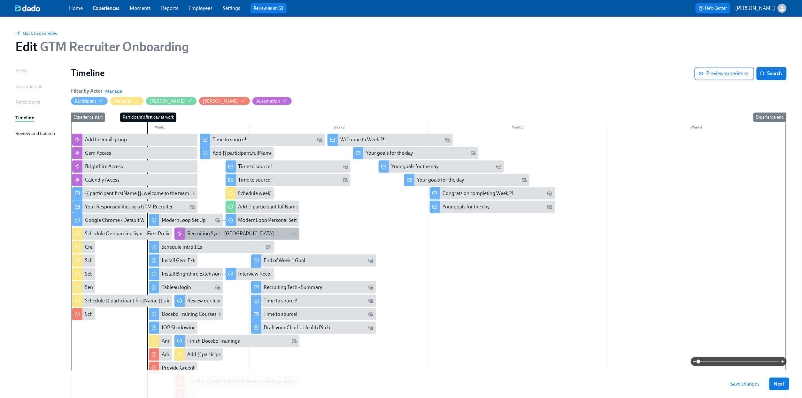
click at [194, 235] on div "Recruiting Sync - [GEOGRAPHIC_DATA]" at bounding box center [230, 233] width 87 height 7
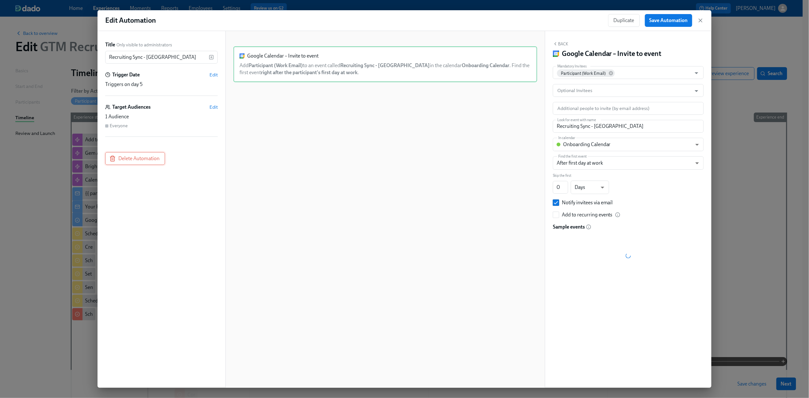
click at [129, 157] on span "Delete Automation" at bounding box center [135, 158] width 49 height 6
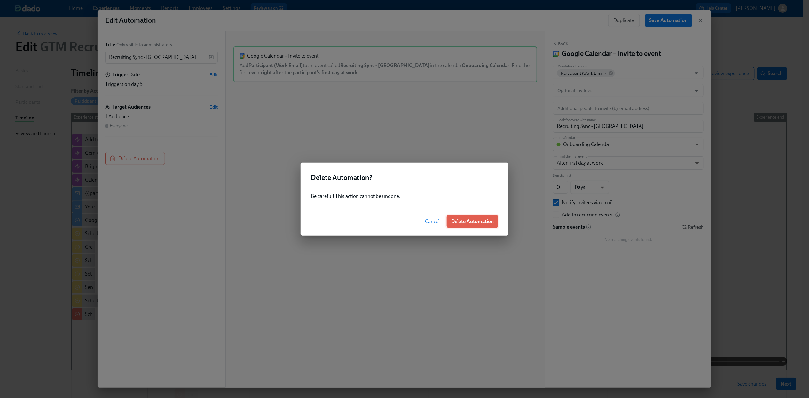
click at [471, 222] on span "Delete Automation" at bounding box center [472, 221] width 43 height 6
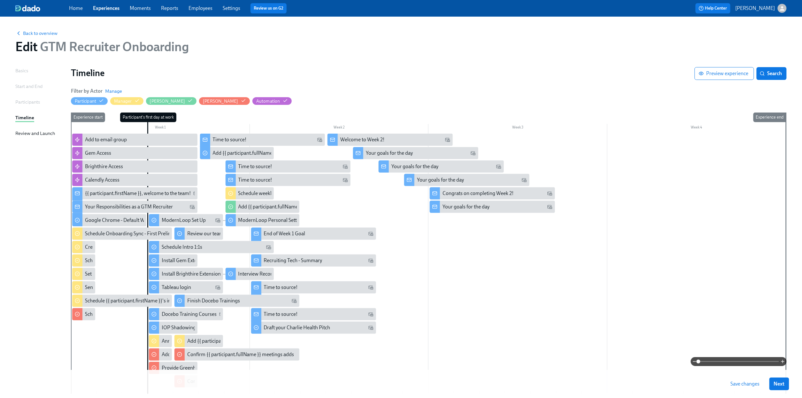
click at [738, 380] on button "Save changes" at bounding box center [746, 384] width 38 height 13
